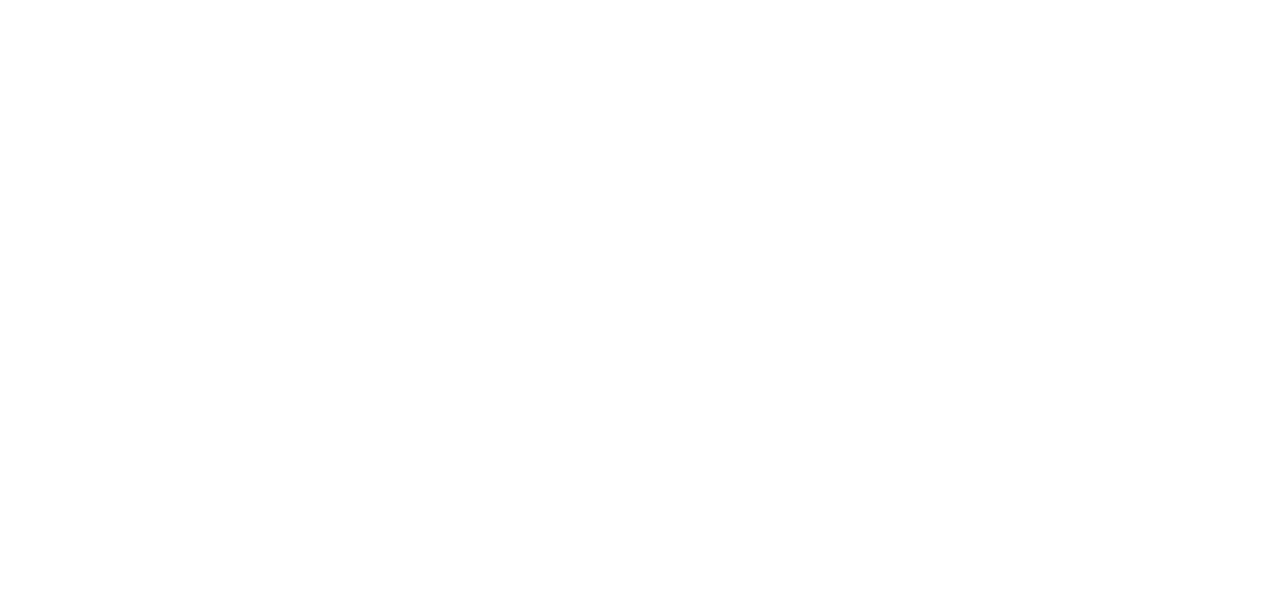
select select "not_cancelled"
select select
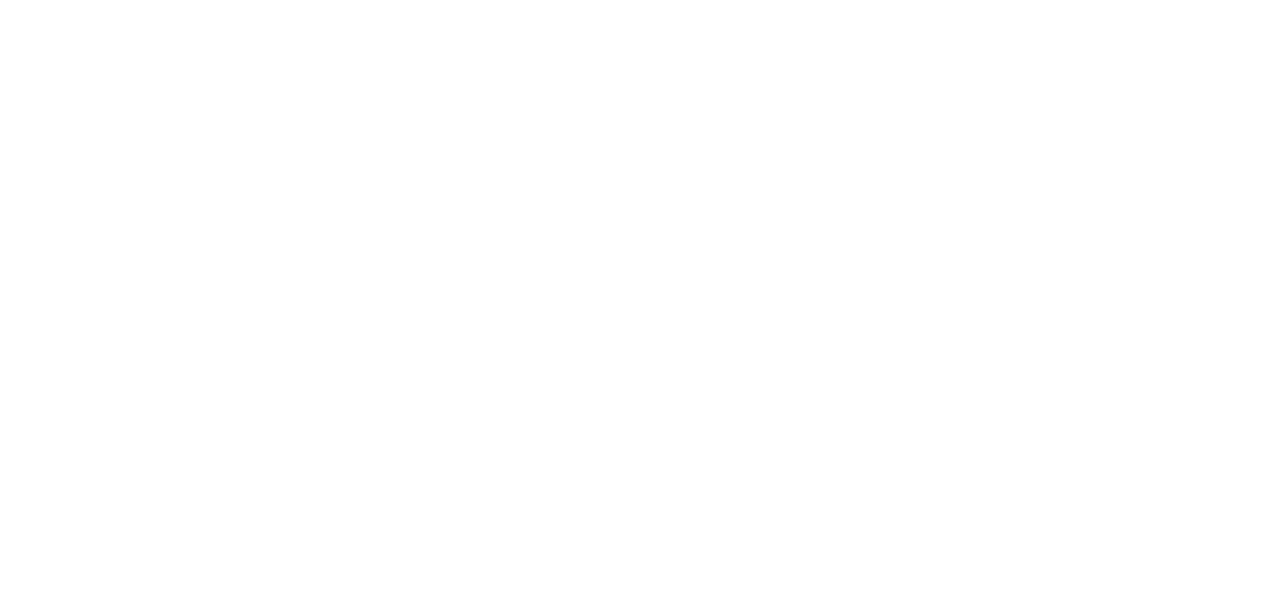
select select
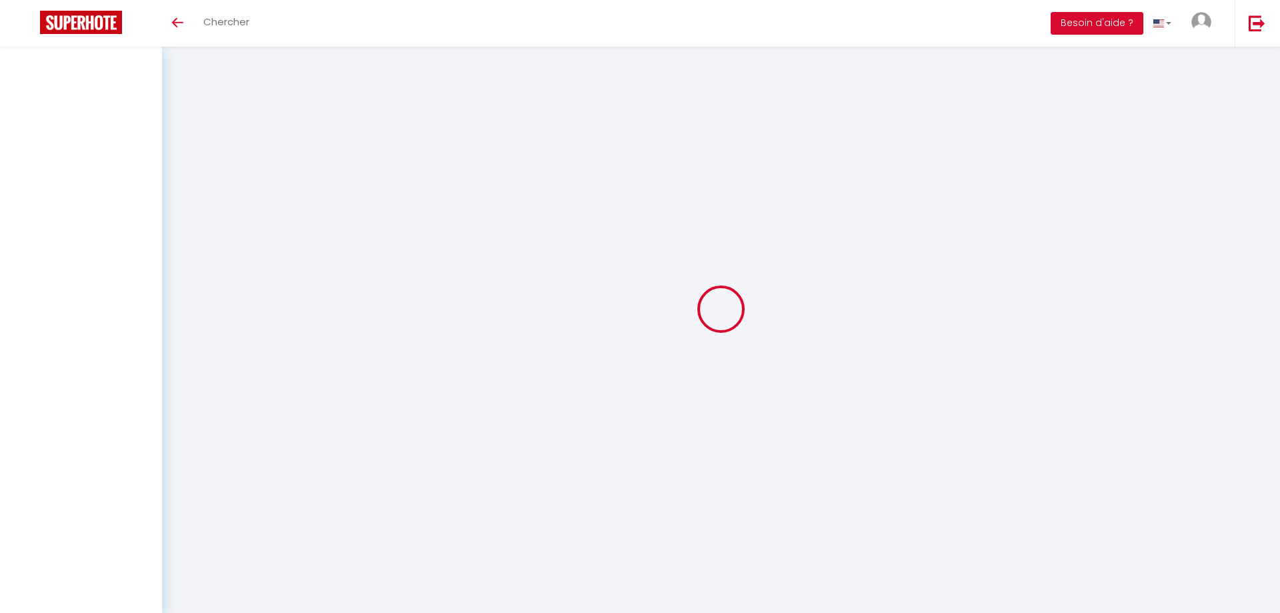
select select
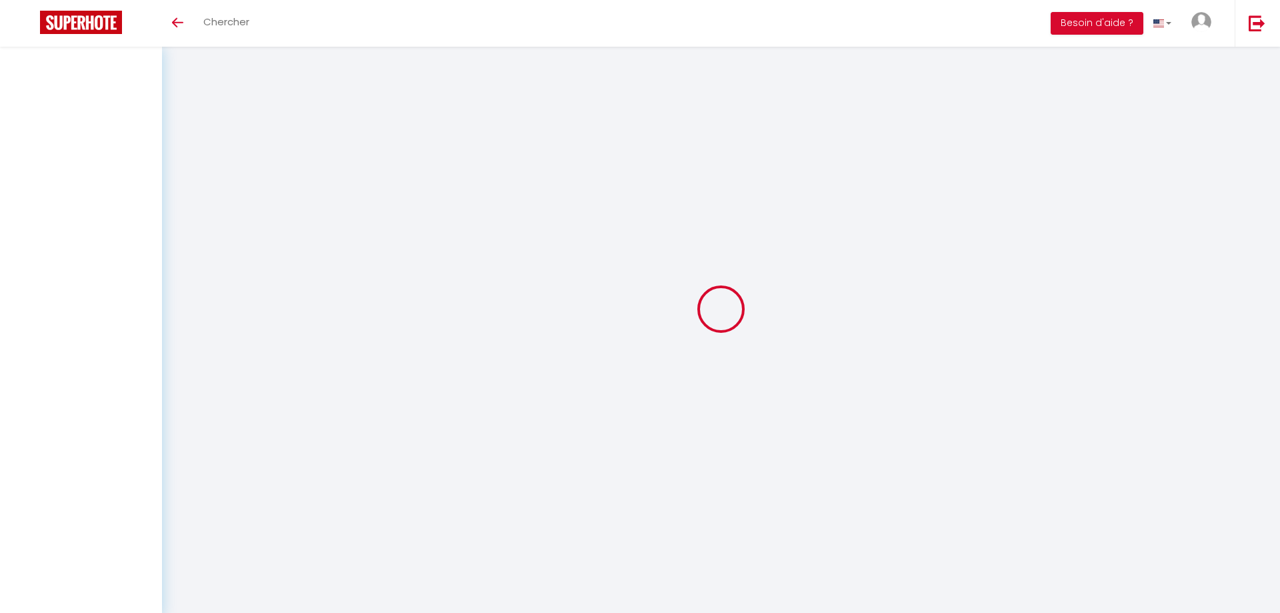
select select
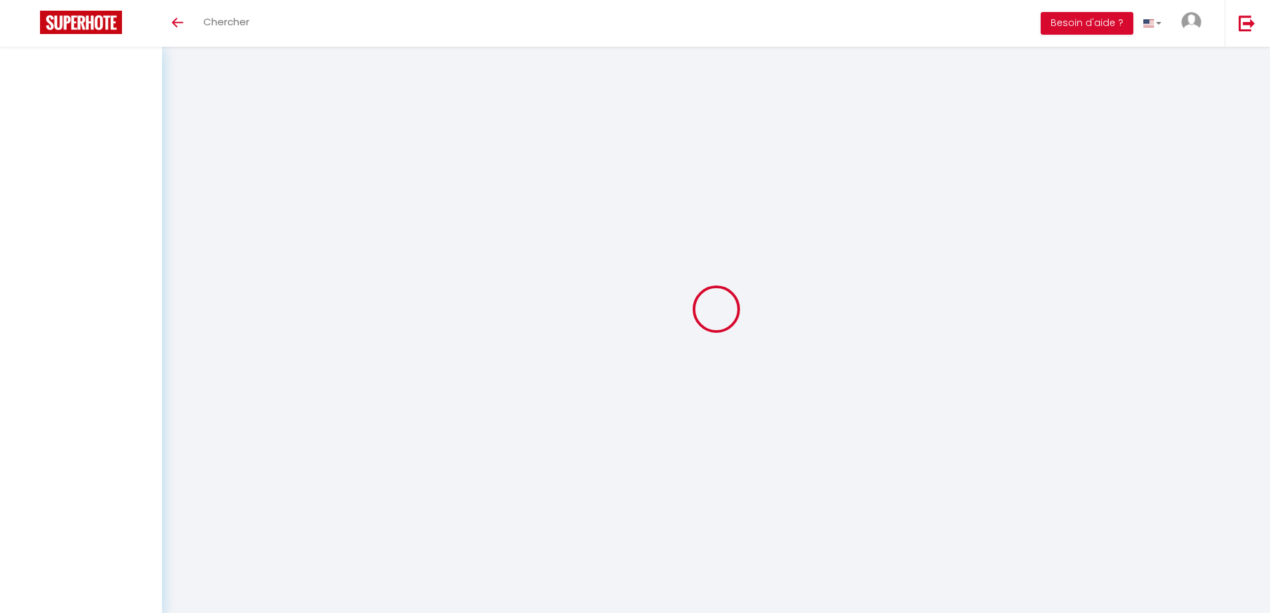
select select
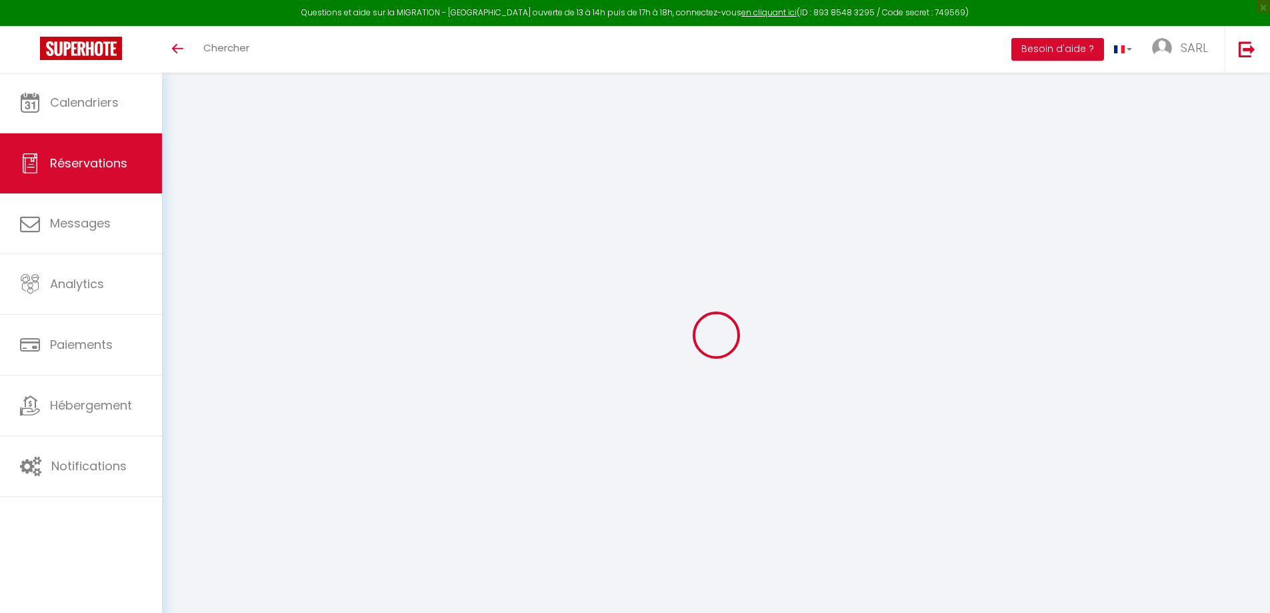
select select
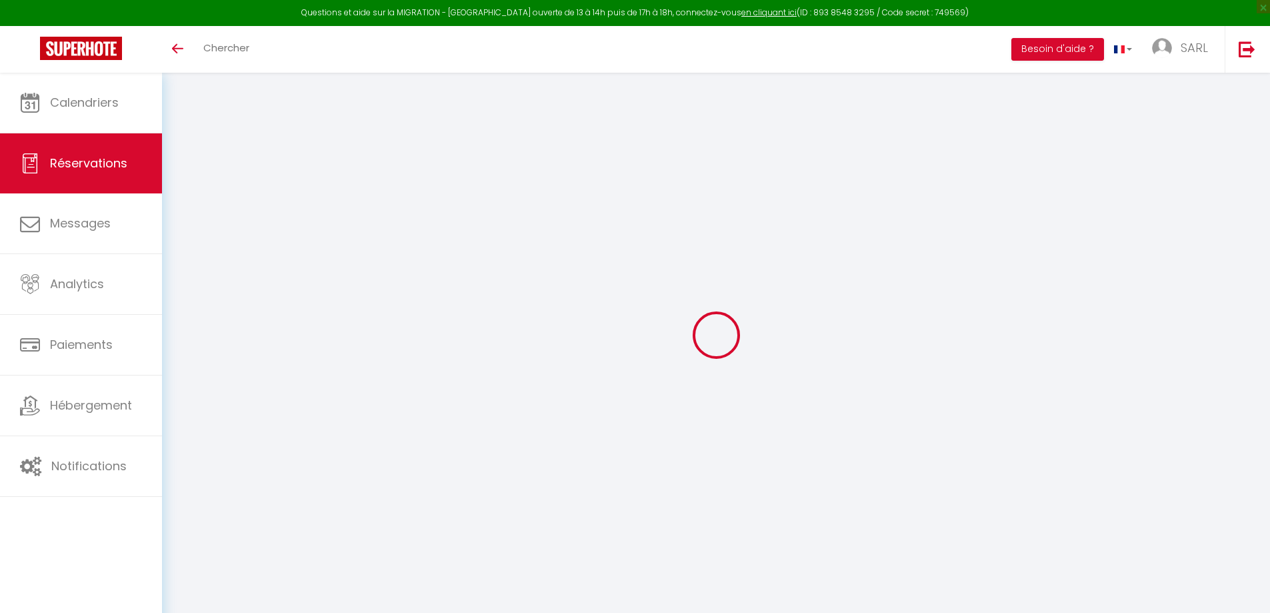
select select
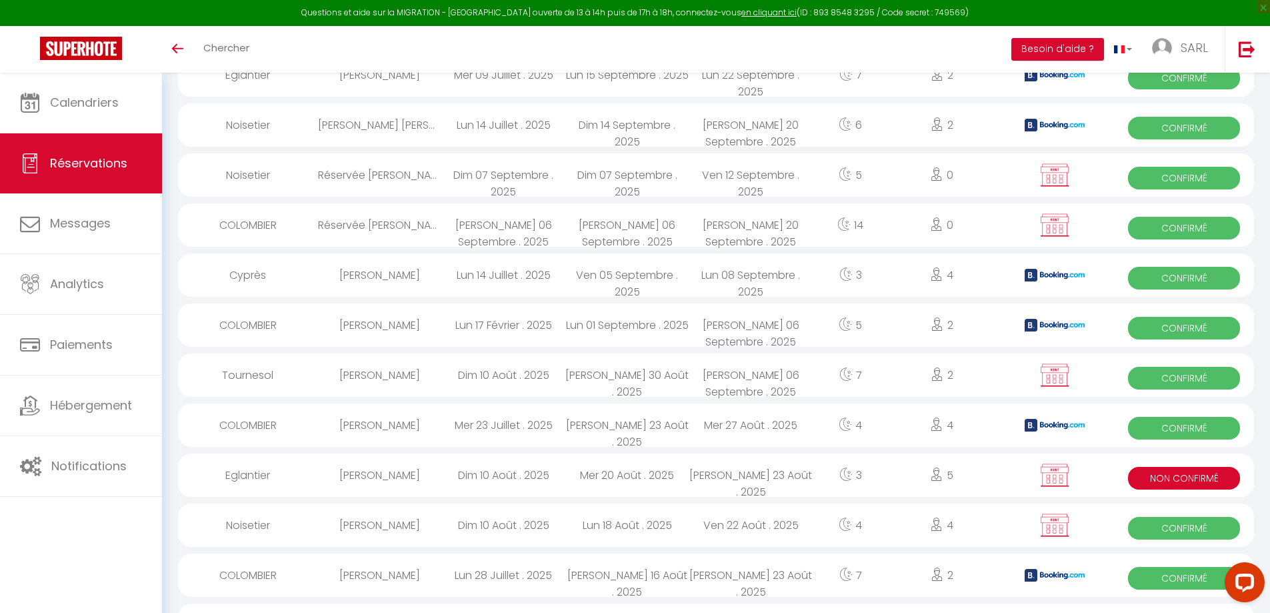
click at [667, 477] on div "Mer 20 Août . 2025" at bounding box center [627, 474] width 124 height 43
select select "KO"
select select "0"
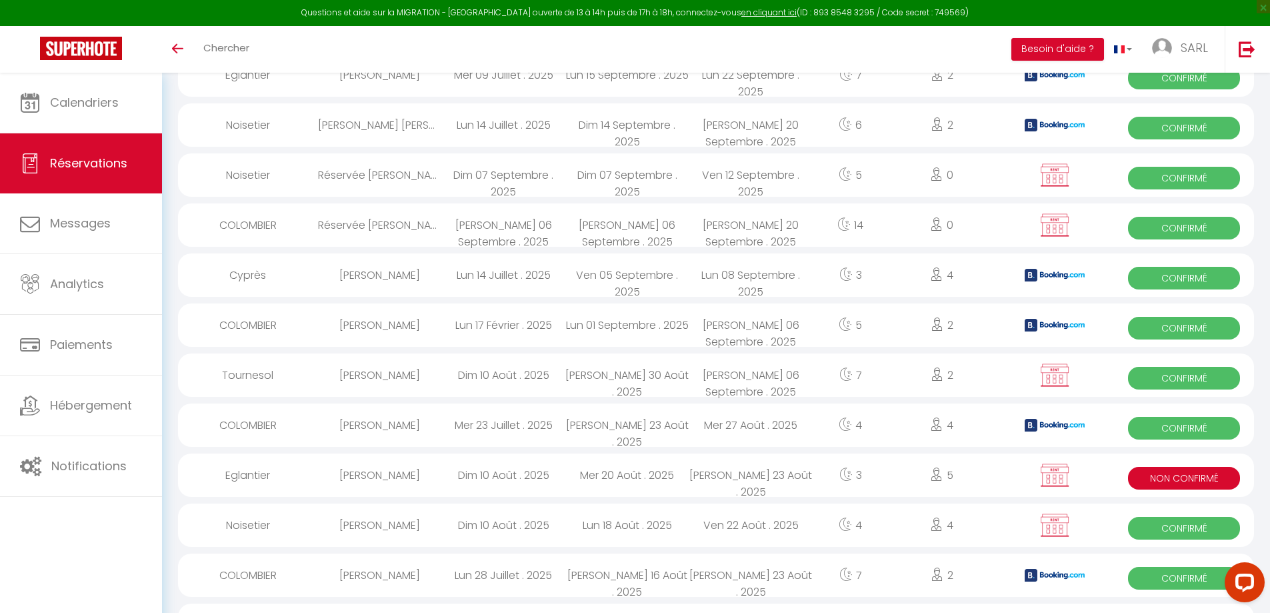
select select "1"
select select
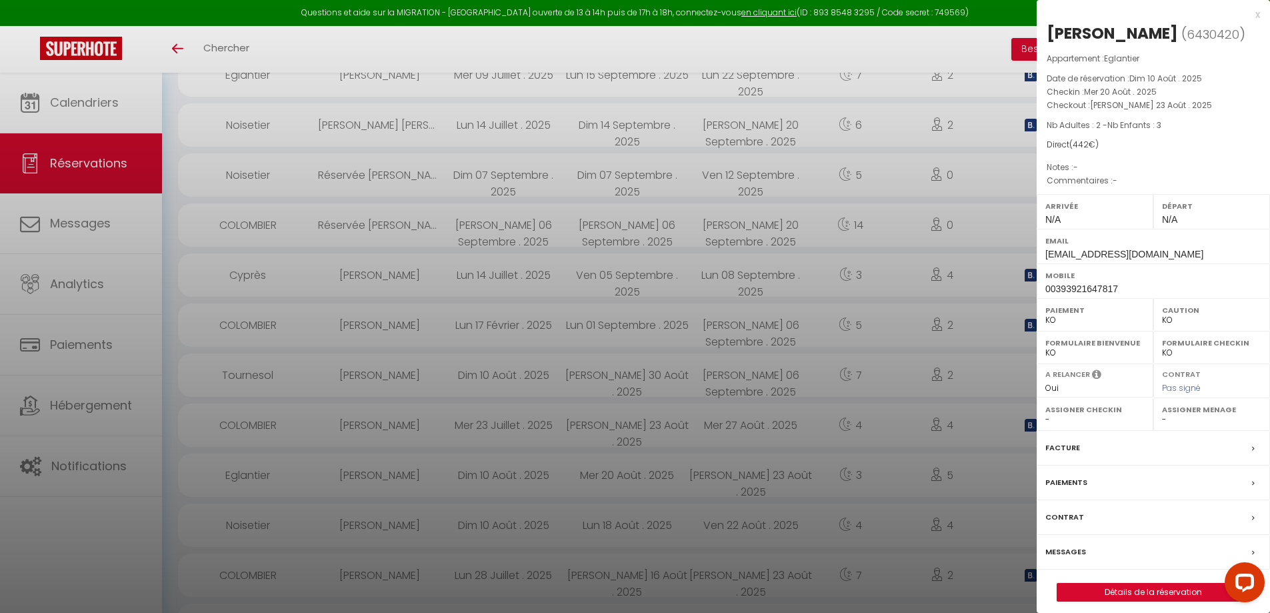
click at [1055, 553] on label "Messages" at bounding box center [1066, 552] width 41 height 14
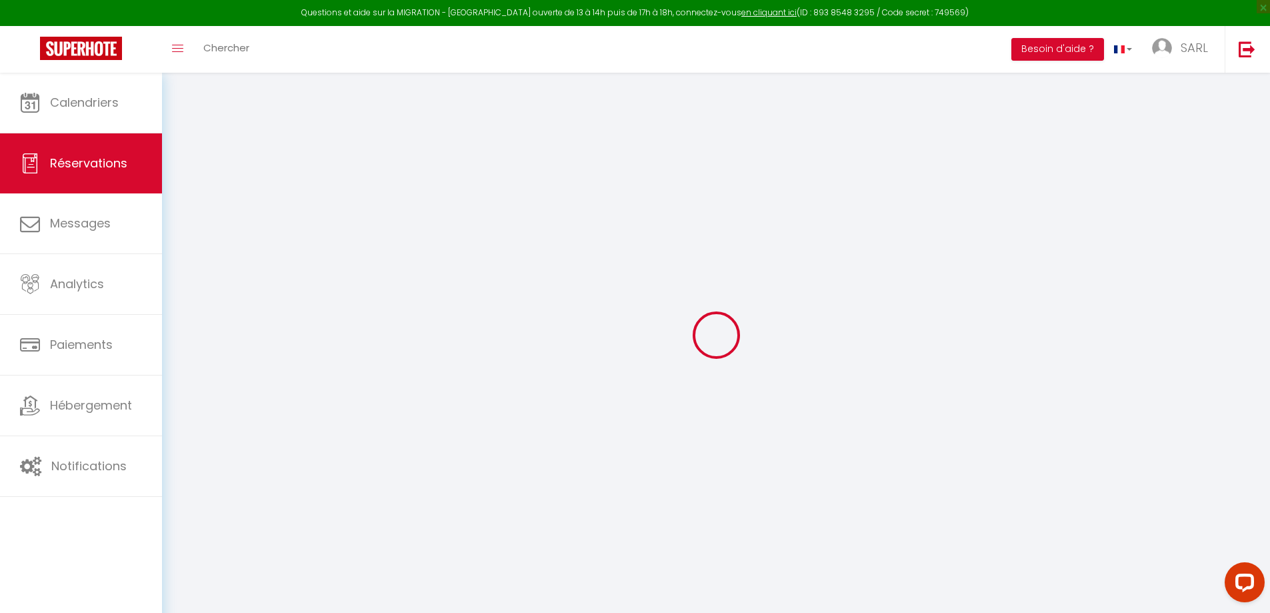
select select
checkbox input "false"
select select
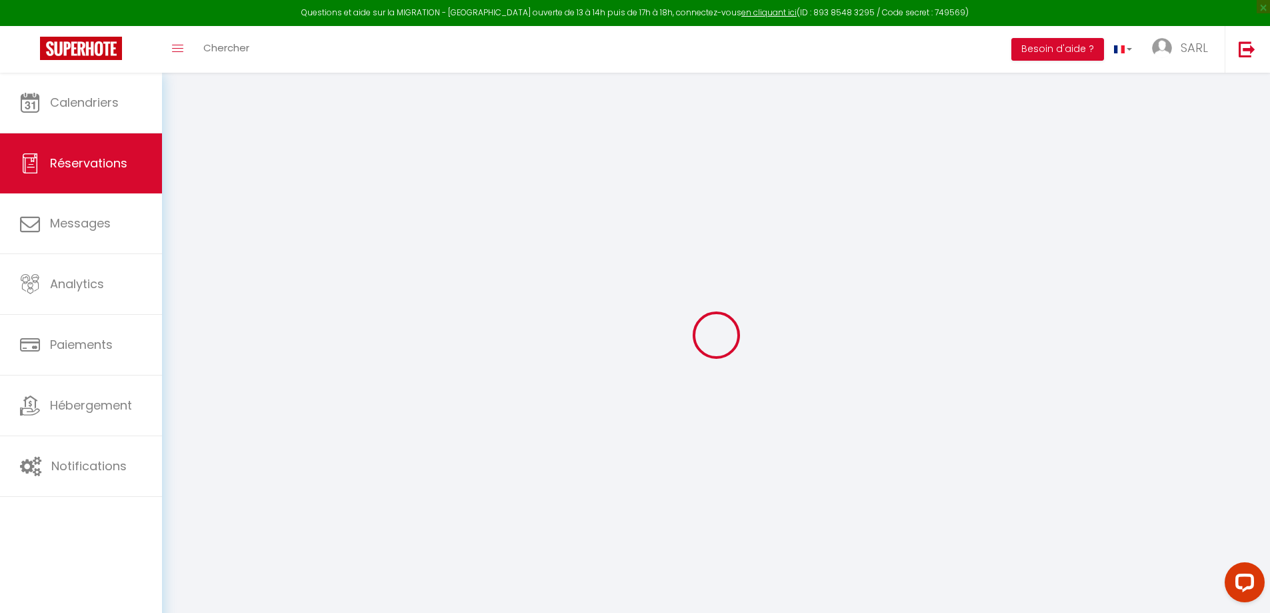
checkbox input "false"
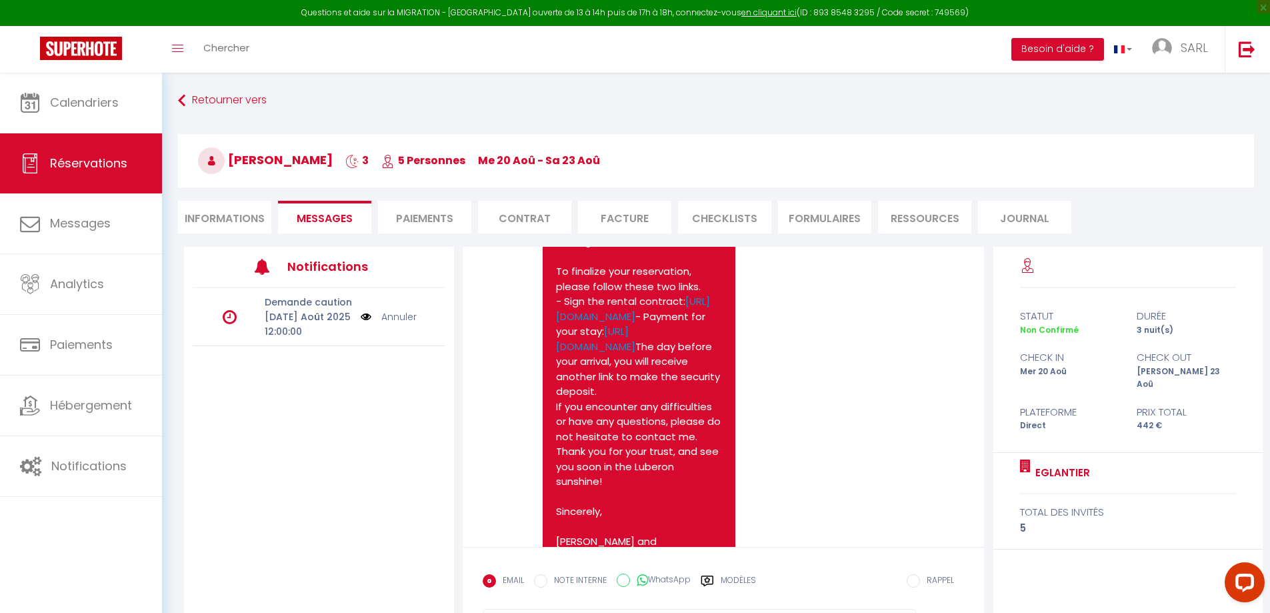
click at [411, 214] on li "Paiements" at bounding box center [424, 217] width 93 height 33
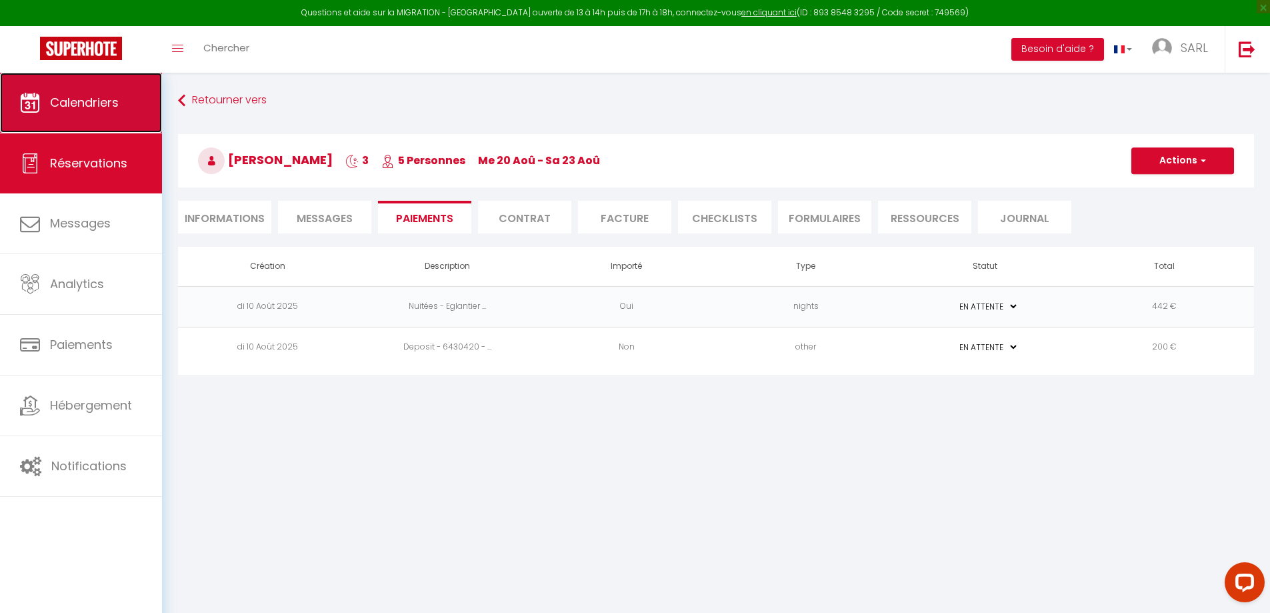
click at [85, 119] on link "Calendriers" at bounding box center [81, 103] width 162 height 60
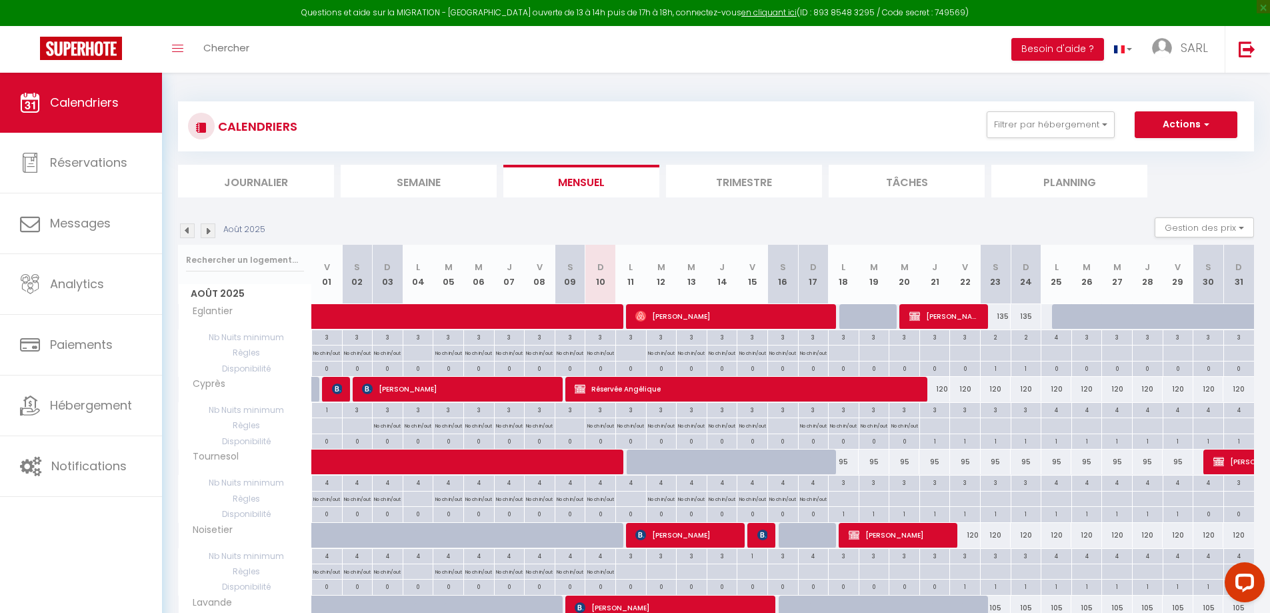
click at [213, 233] on img at bounding box center [208, 230] width 15 height 15
select select
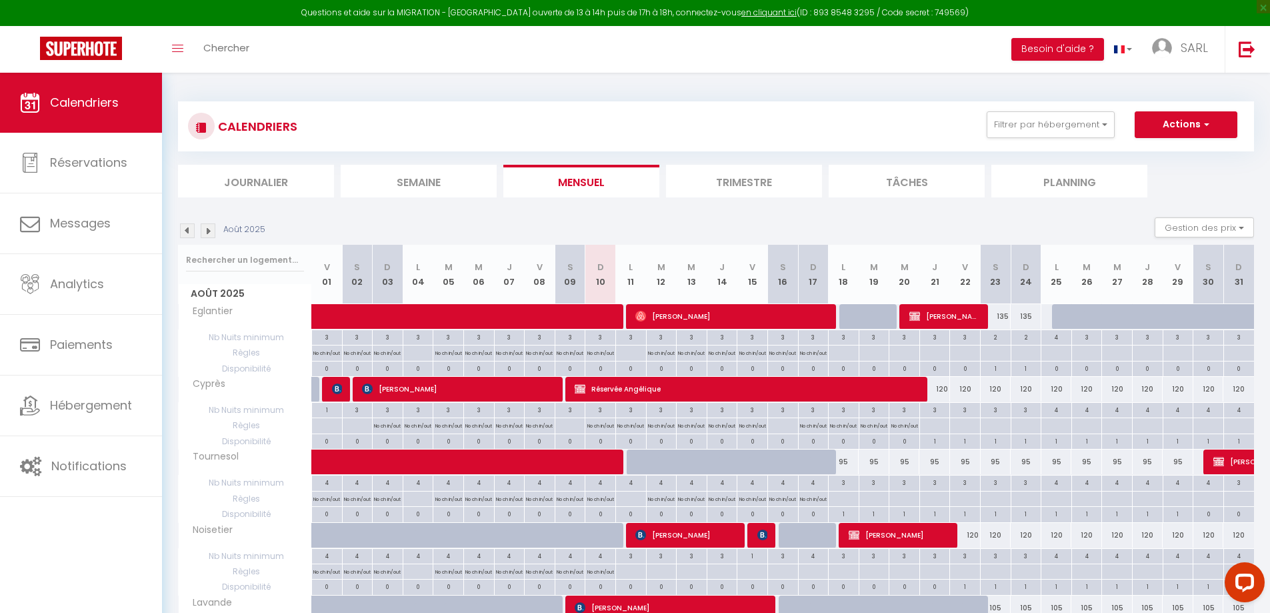
select select
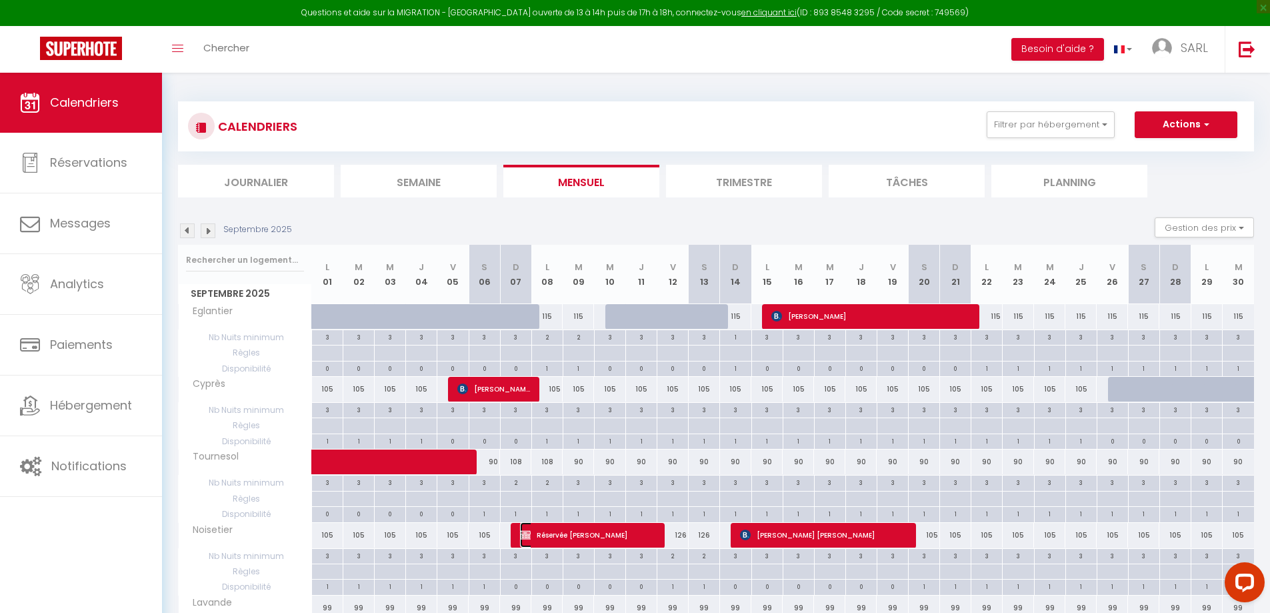
click at [573, 536] on span "Réservée [PERSON_NAME]" at bounding box center [588, 534] width 136 height 25
select select "OK"
select select "KO"
select select "0"
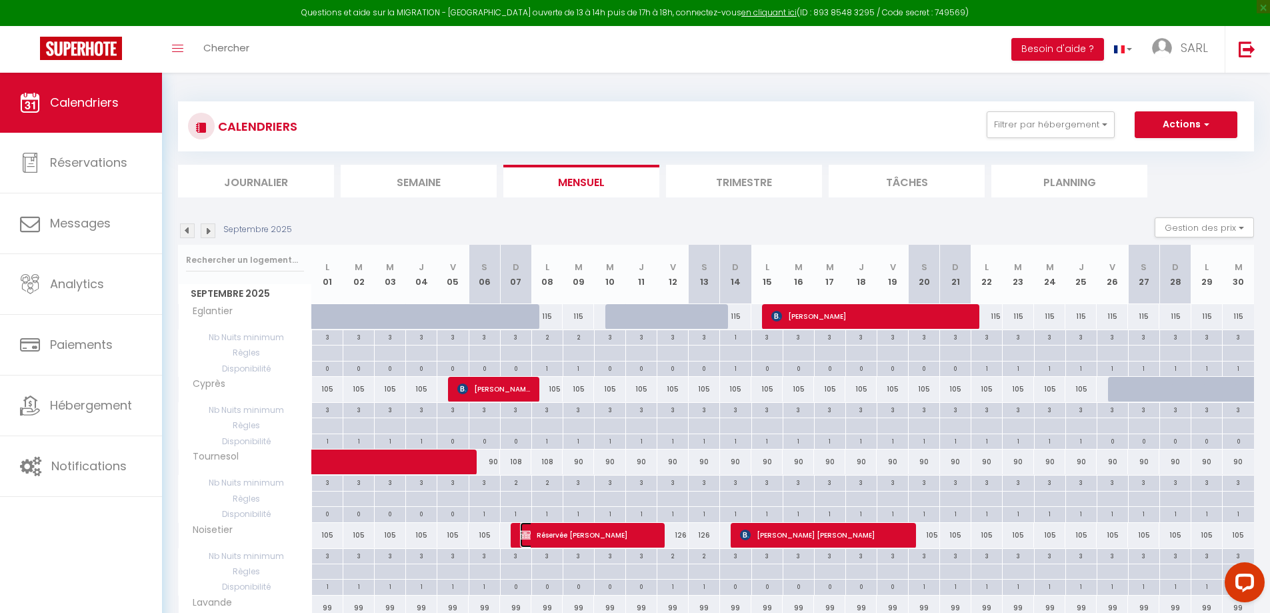
select select "1"
select select
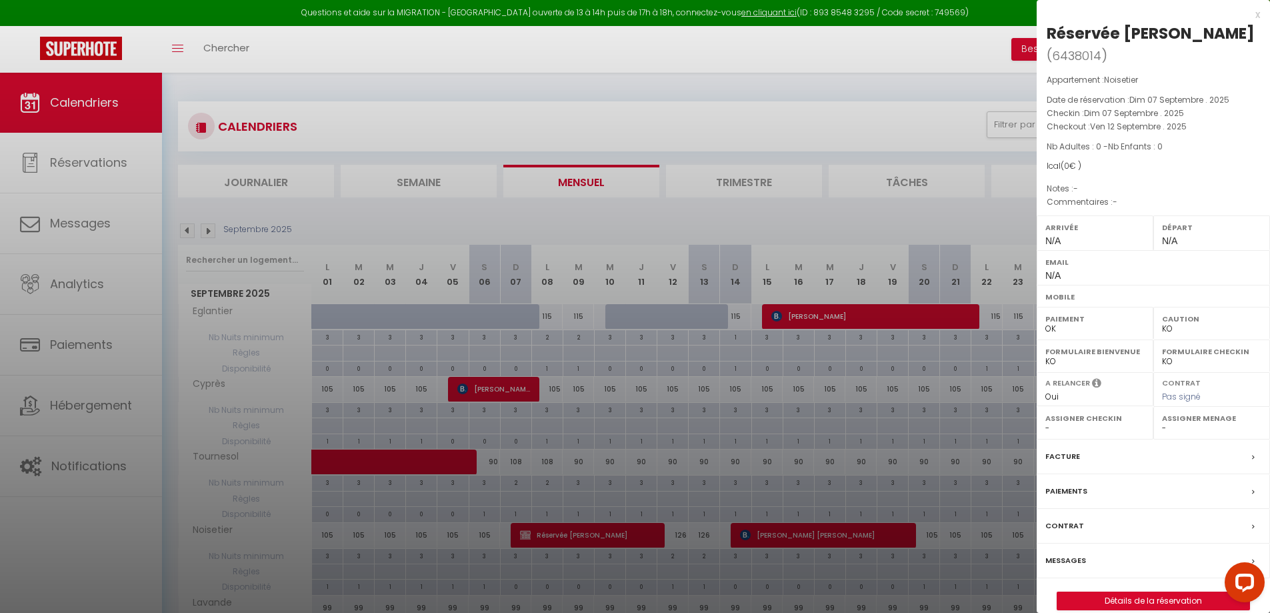
click at [1098, 563] on div "Messages" at bounding box center [1153, 560] width 233 height 35
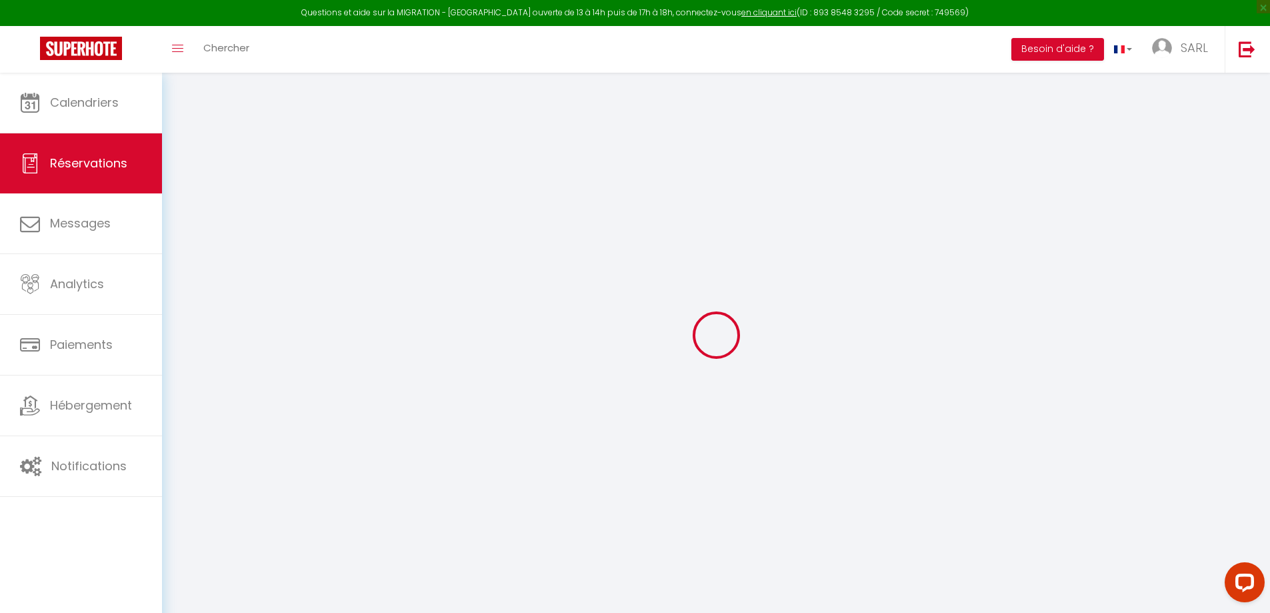
select select
checkbox input "false"
select select
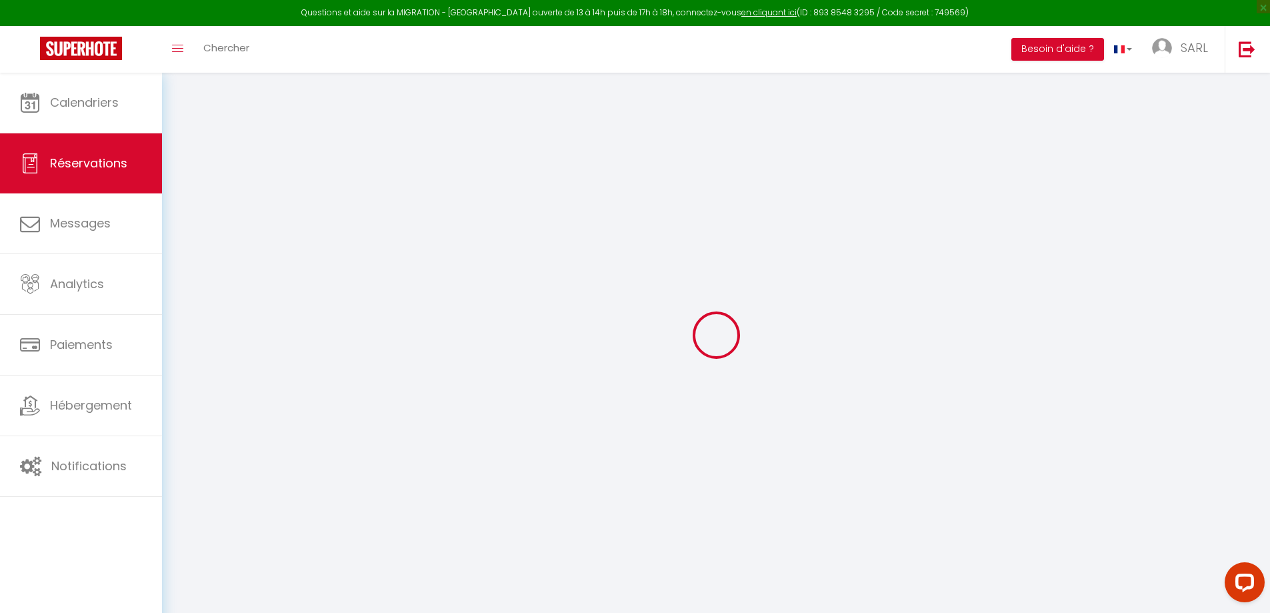
select select
checkbox input "false"
select select
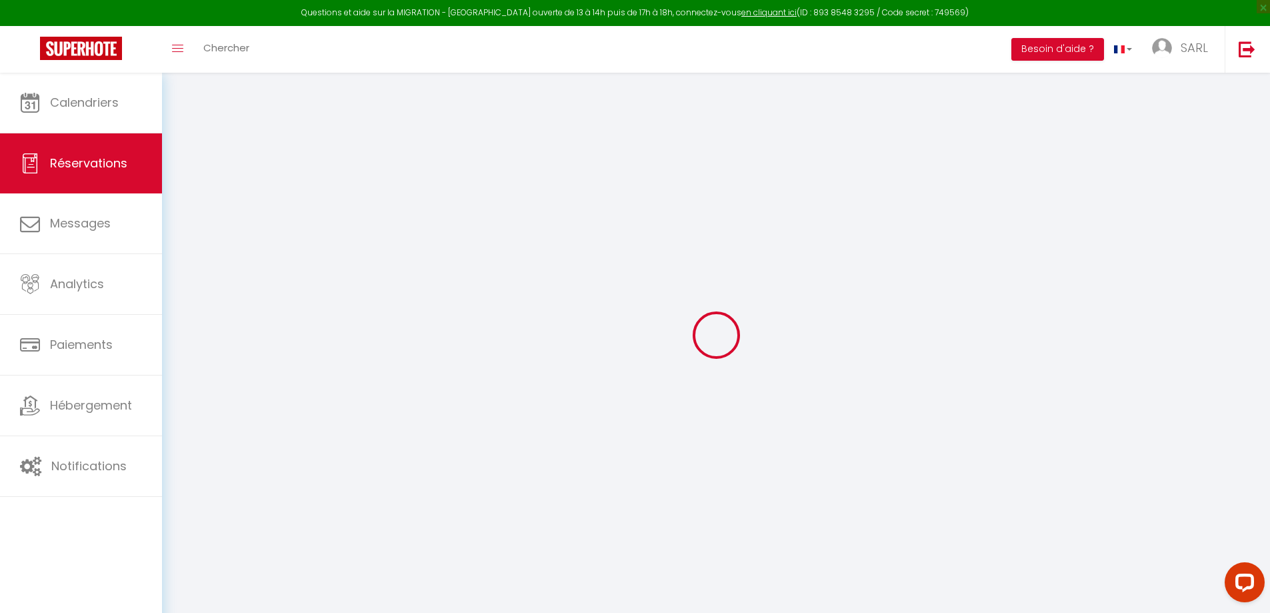
select select
checkbox input "false"
